Goal: Task Accomplishment & Management: Manage account settings

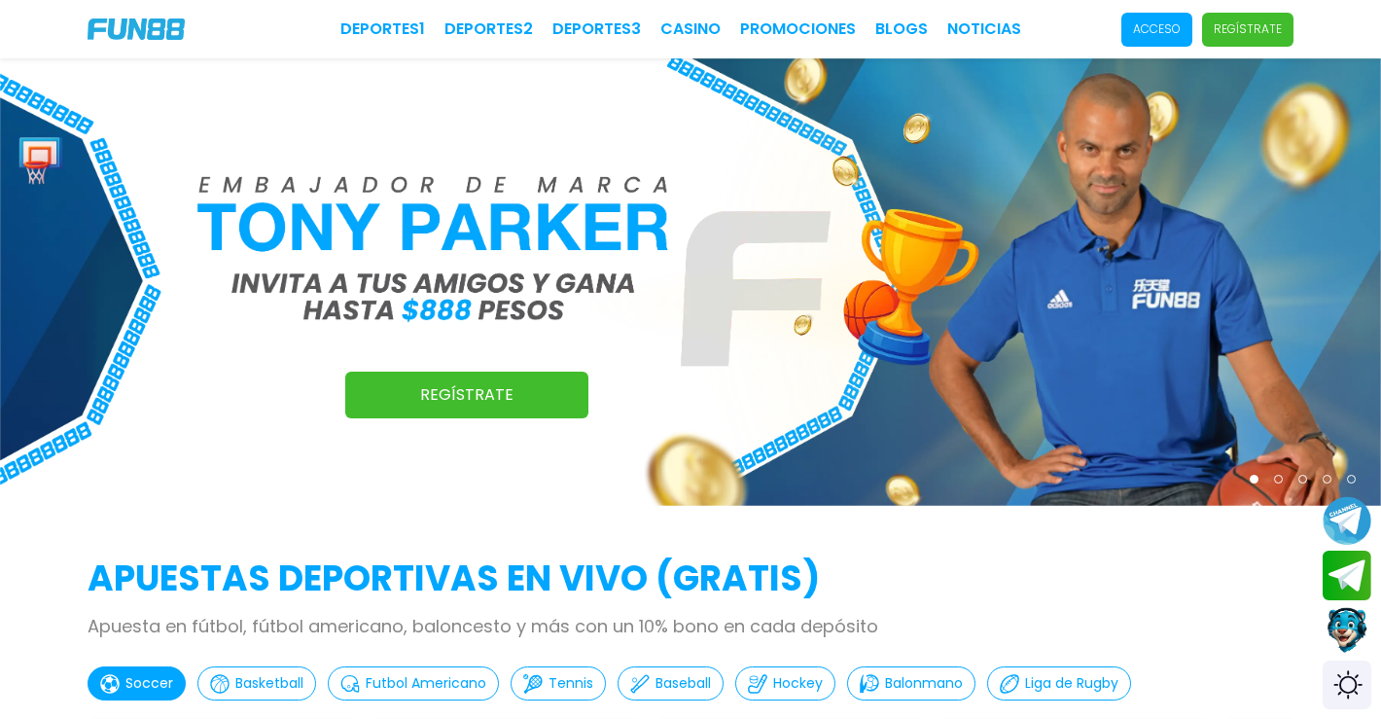
click at [1145, 28] on p "Acceso" at bounding box center [1157, 29] width 48 height 18
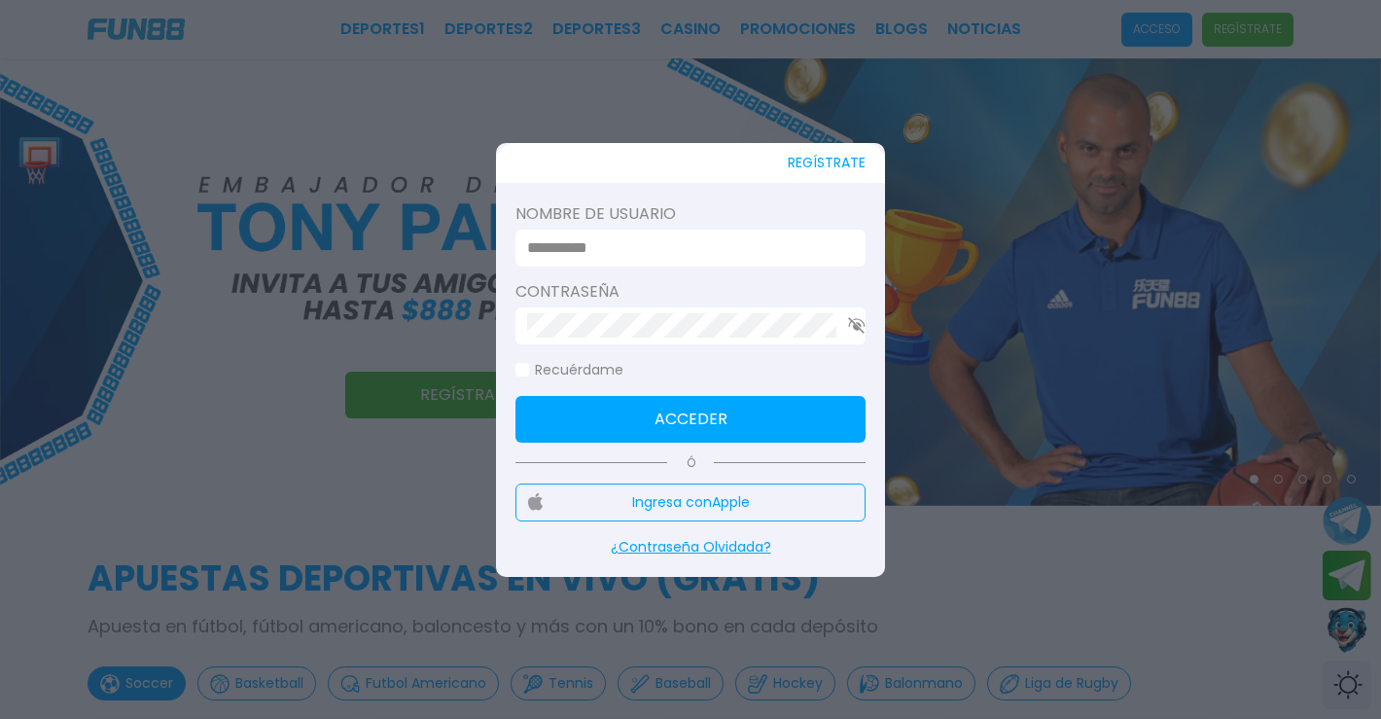
click at [702, 248] on input at bounding box center [684, 247] width 315 height 23
type input "*******"
click at [691, 418] on button "Acceder" at bounding box center [691, 419] width 350 height 47
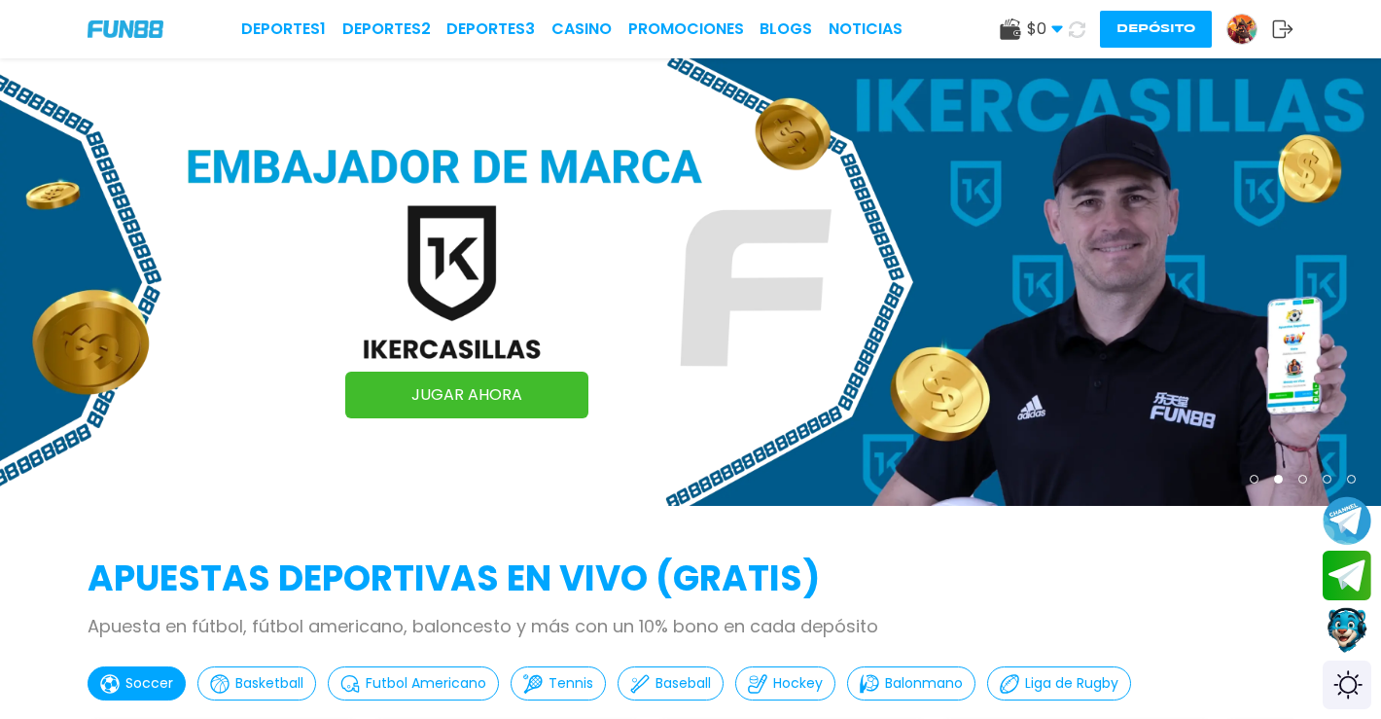
scroll to position [5119, 0]
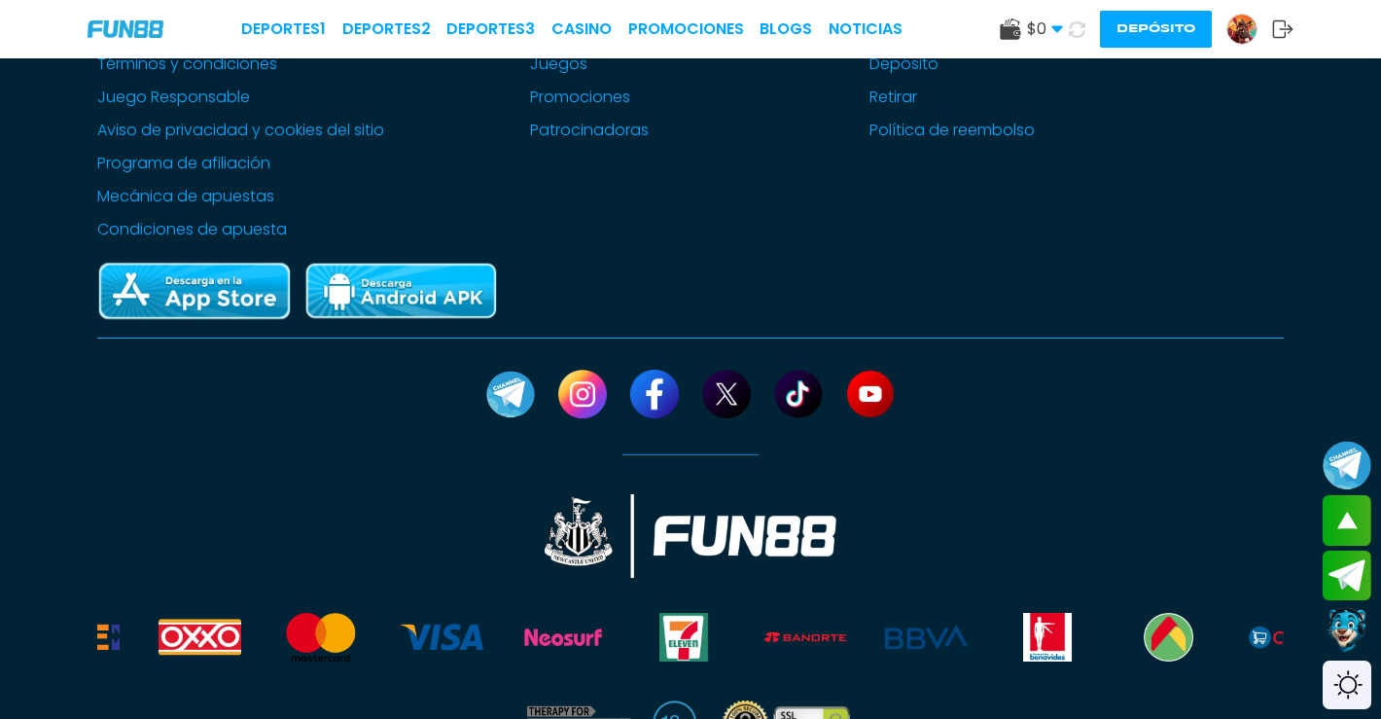
click at [1055, 33] on icon at bounding box center [1058, 29] width 12 height 12
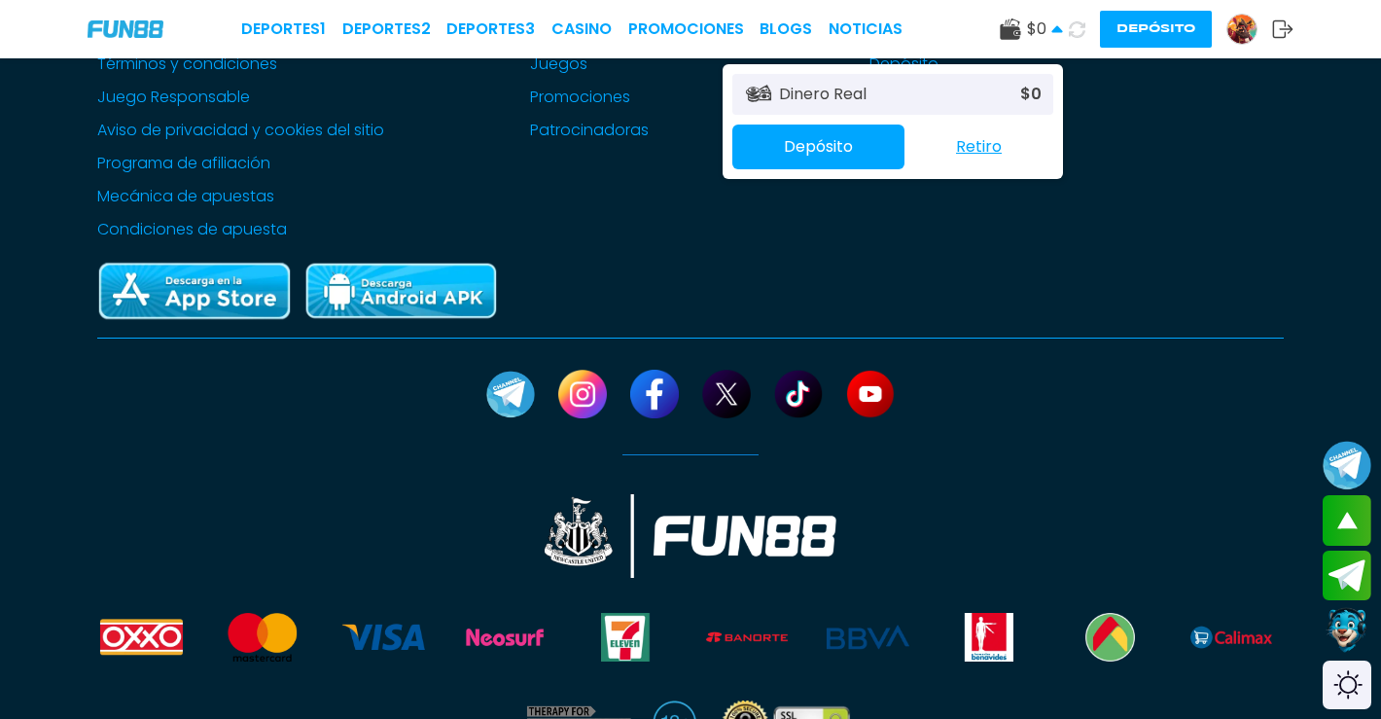
click at [1048, 261] on div at bounding box center [691, 481] width 1362 height 440
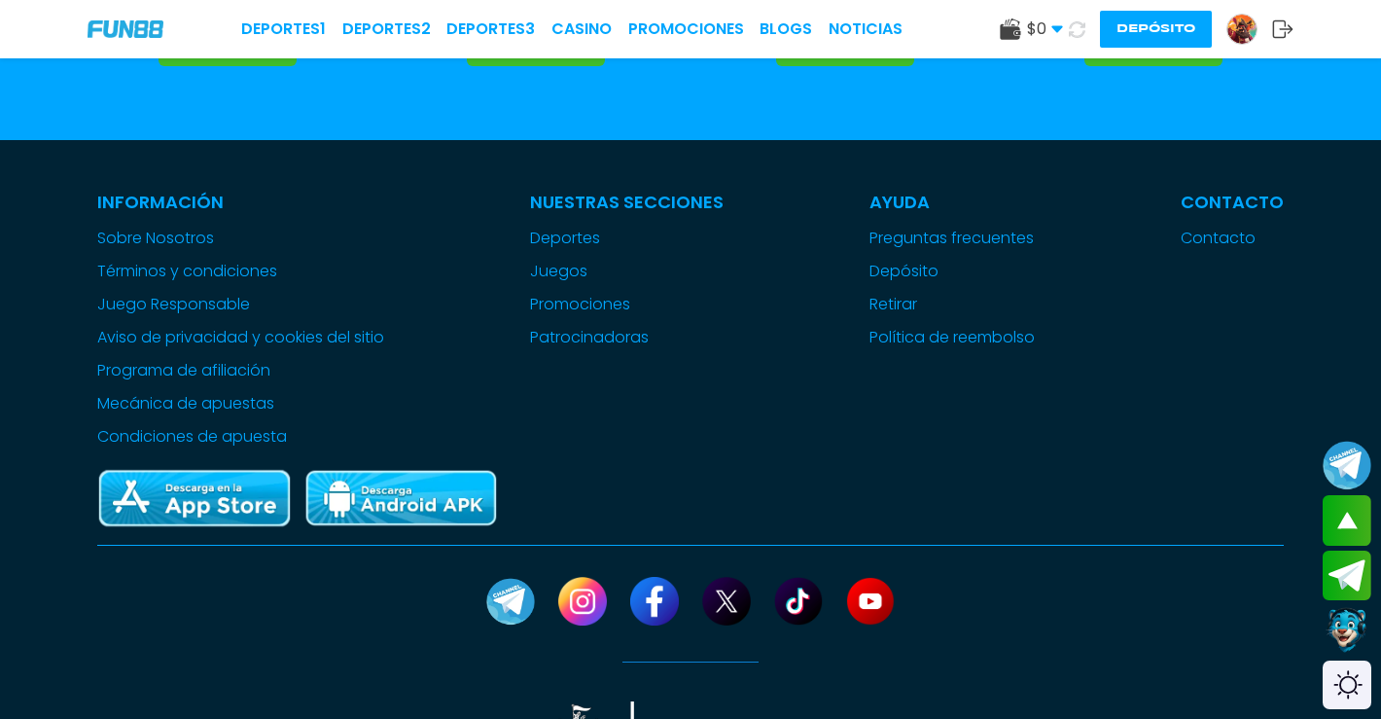
scroll to position [4801, 0]
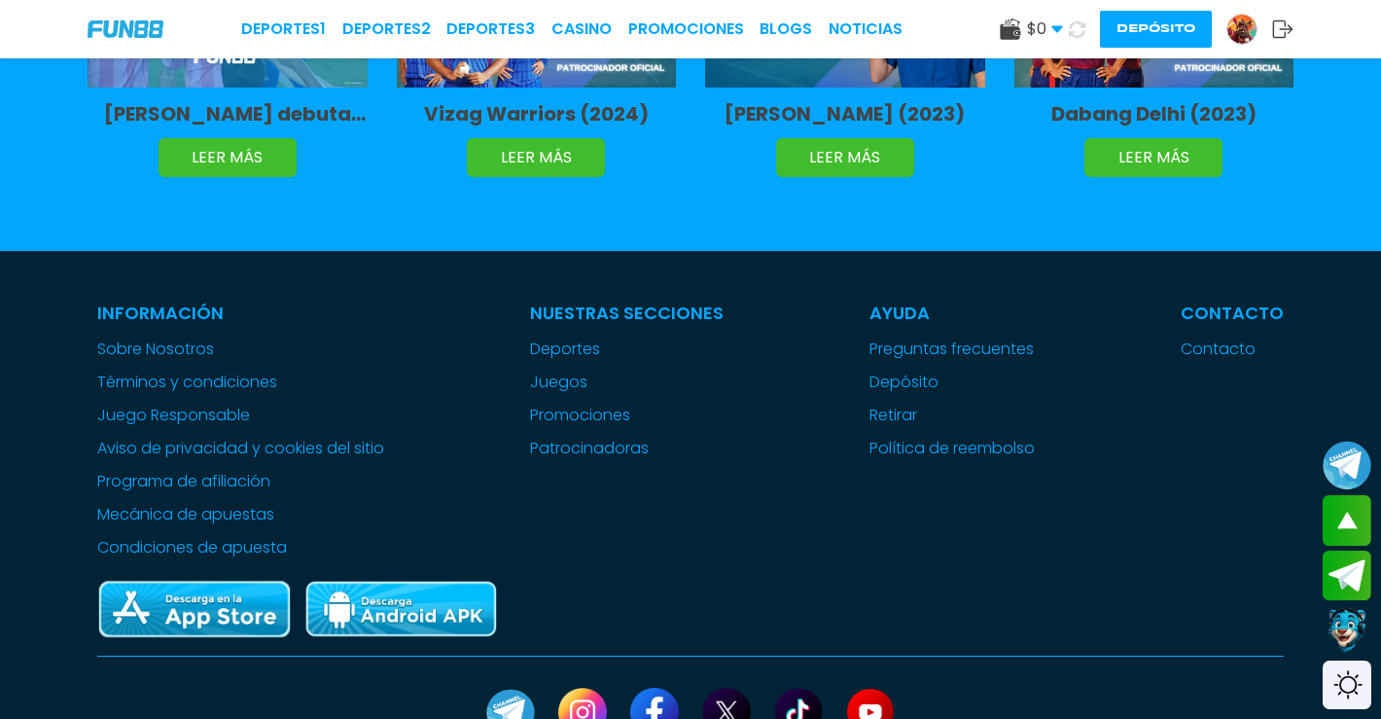
click at [1249, 20] on img at bounding box center [1242, 29] width 29 height 29
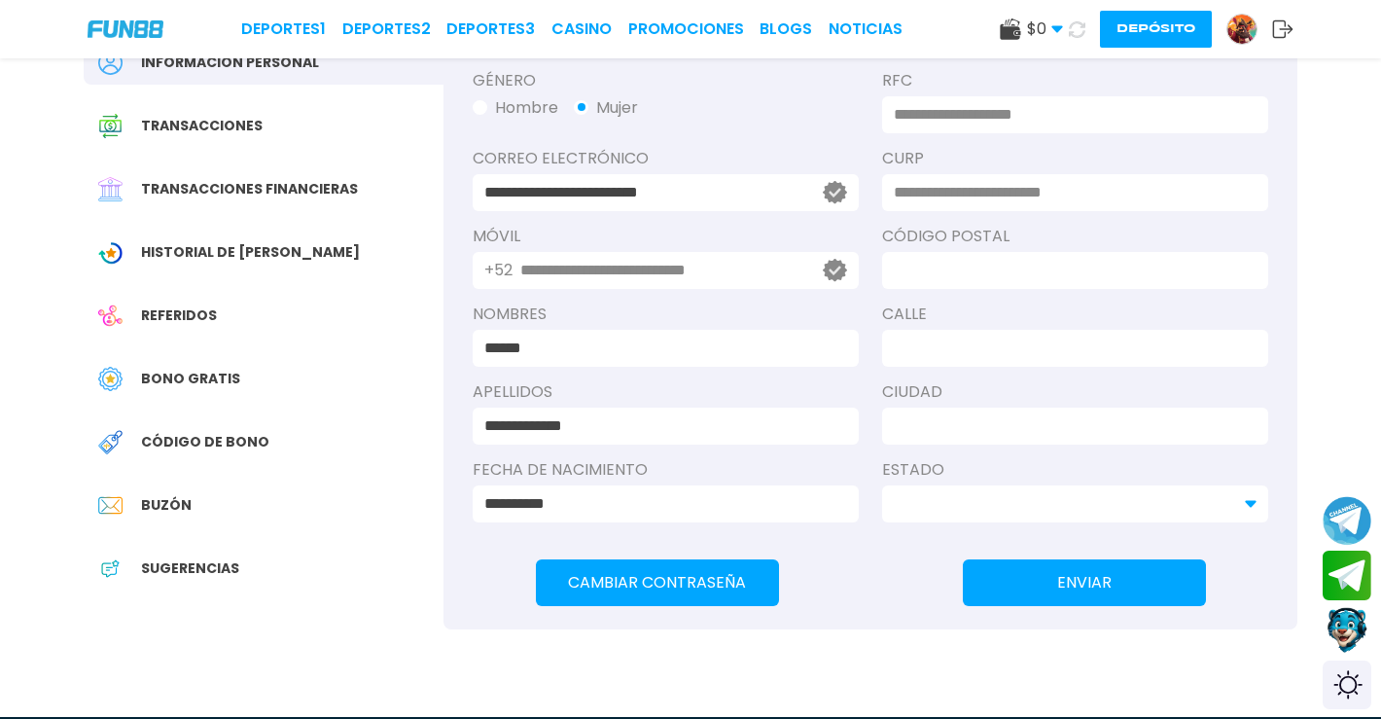
scroll to position [188, 0]
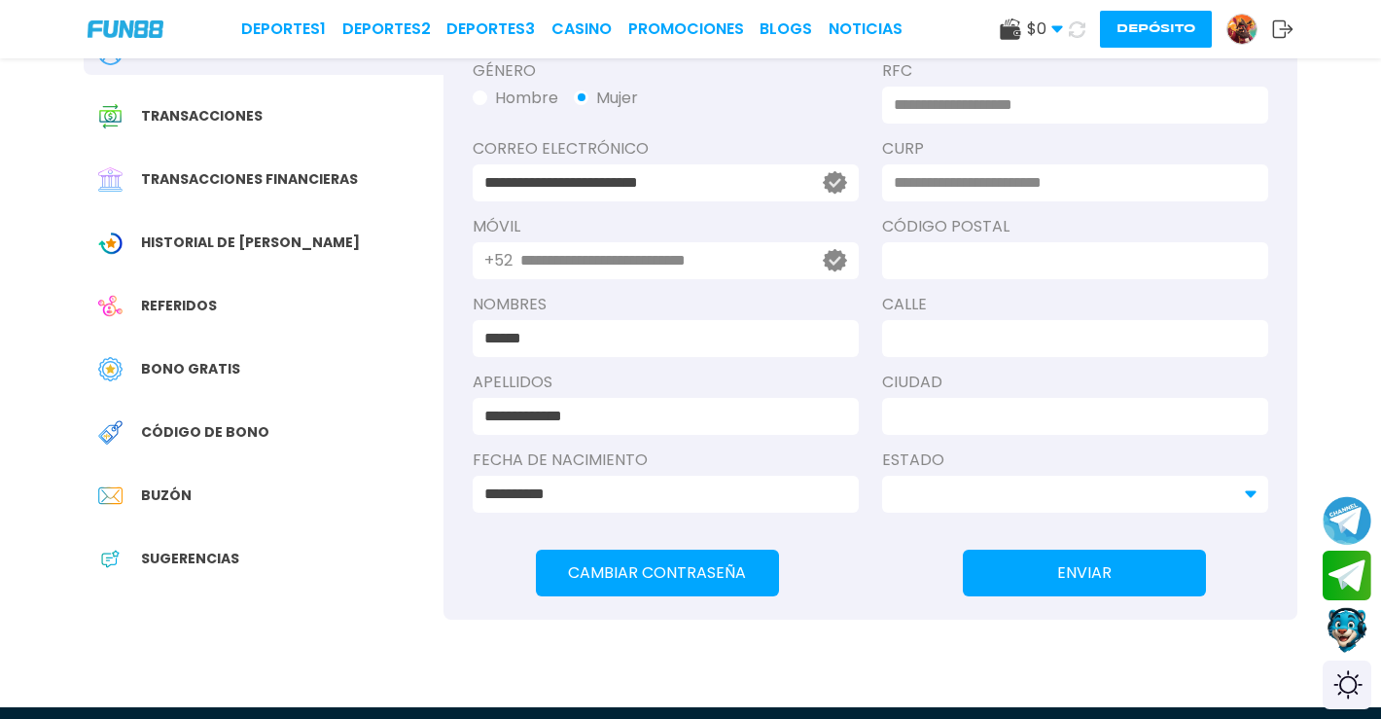
click at [169, 499] on span "Buzón" at bounding box center [166, 495] width 51 height 20
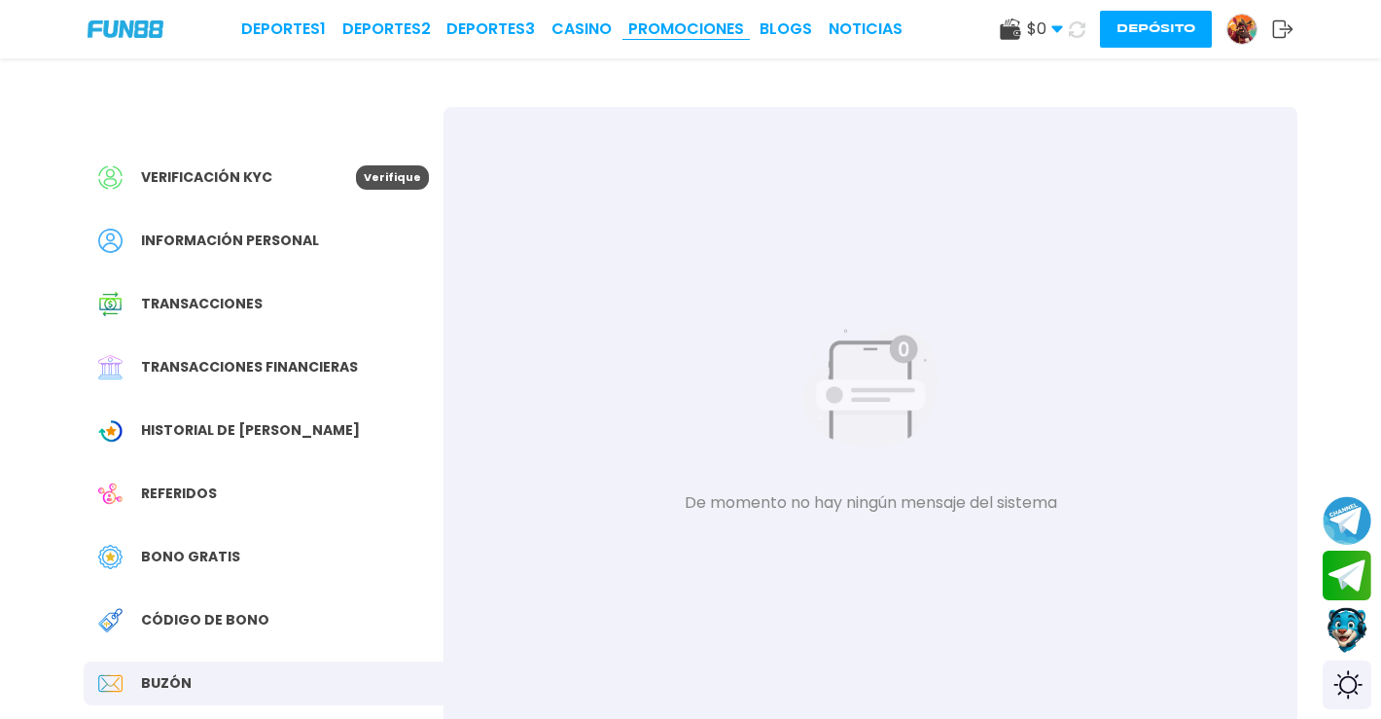
click at [644, 28] on link "Promociones" at bounding box center [686, 29] width 116 height 23
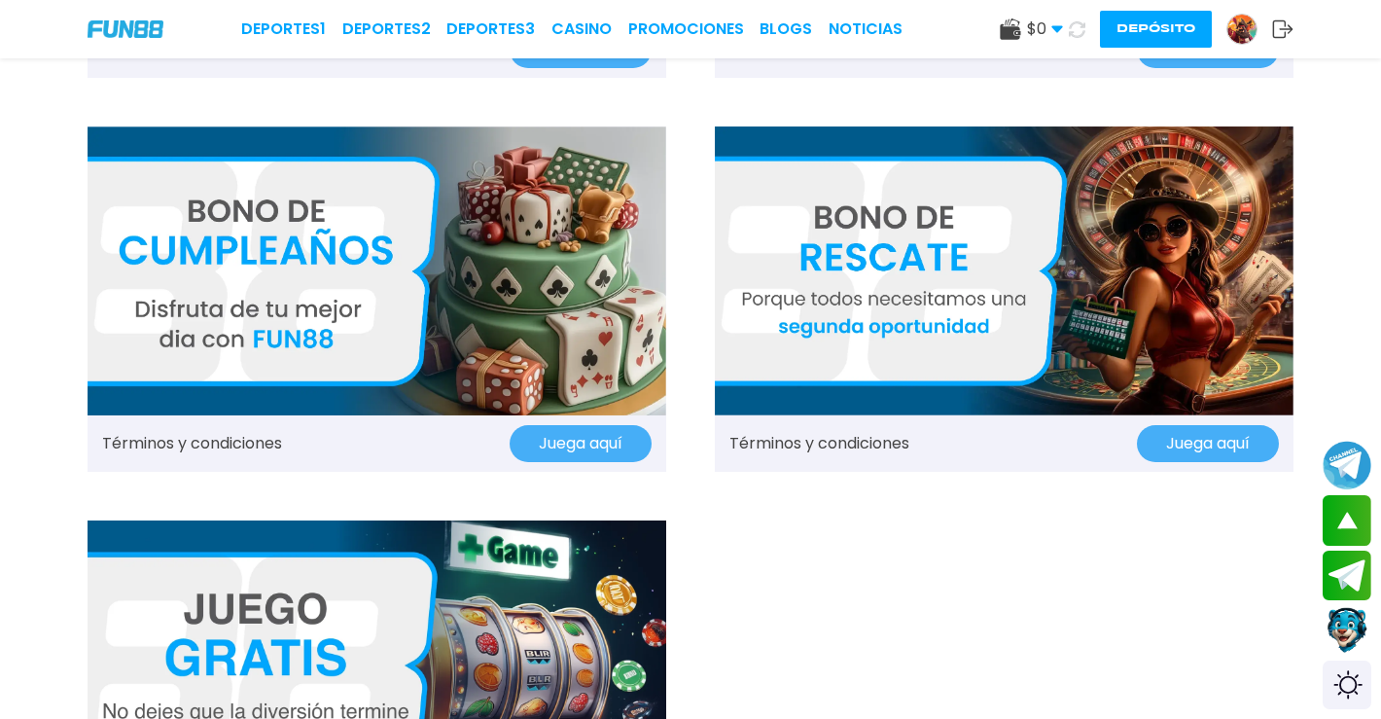
scroll to position [1959, 0]
